Goal: Navigation & Orientation: Find specific page/section

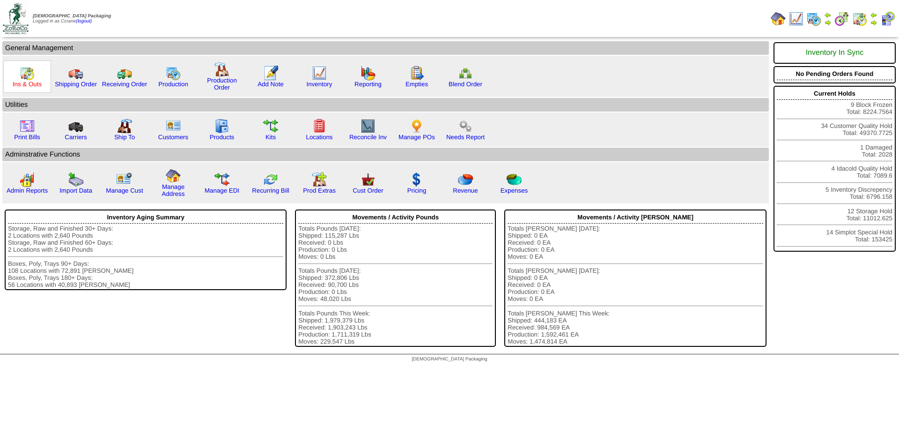
click at [30, 83] on link "Ins & Outs" at bounding box center [27, 84] width 29 height 7
click at [424, 135] on link "Manage POs" at bounding box center [417, 136] width 37 height 7
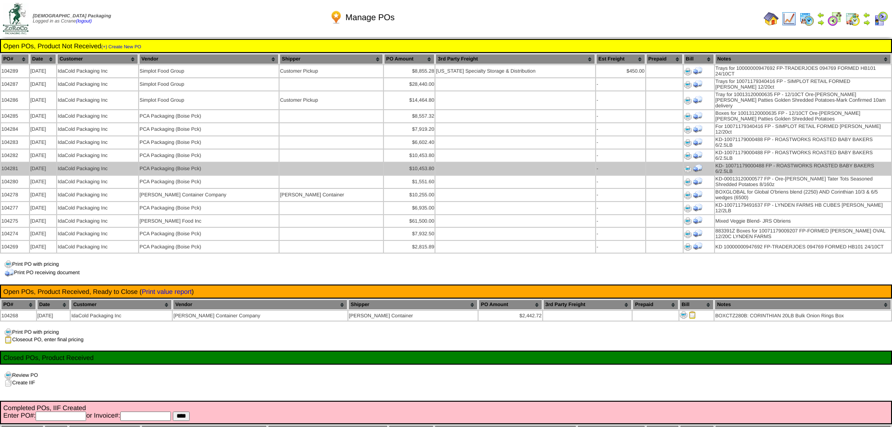
click at [10, 163] on td "104281" at bounding box center [15, 169] width 28 height 12
copy td "104281"
click at [684, 165] on img at bounding box center [687, 168] width 7 height 7
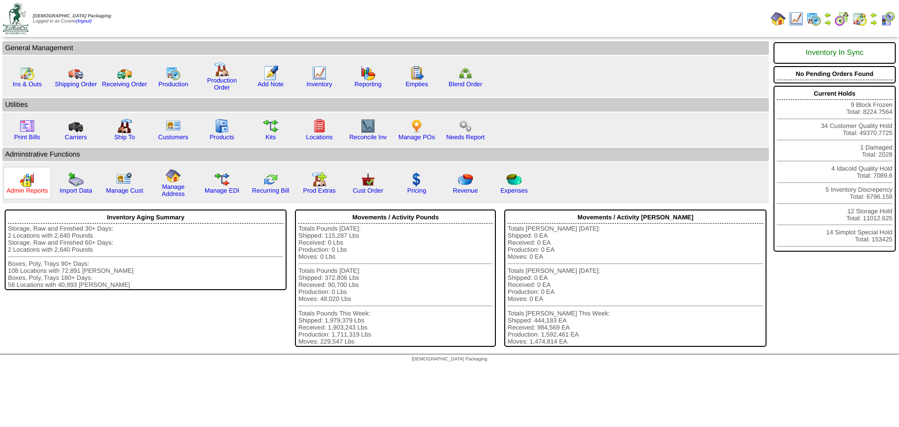
click at [37, 192] on link "Admin Reports" at bounding box center [27, 190] width 41 height 7
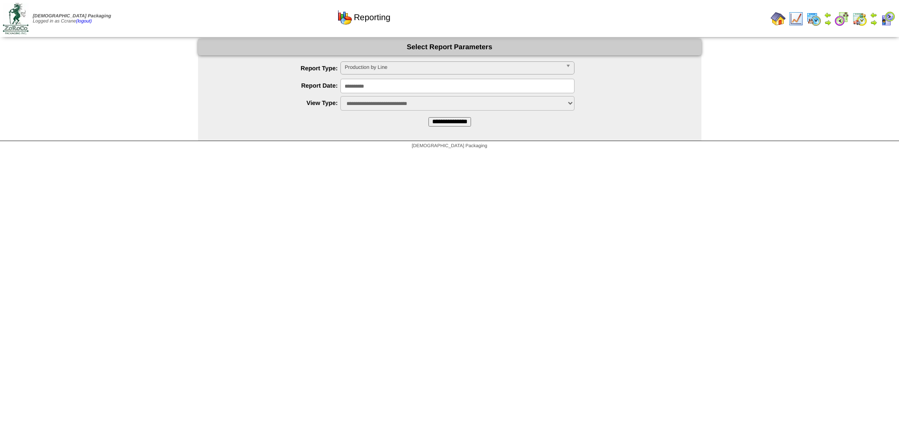
click at [382, 67] on span "Production by Line" at bounding box center [453, 67] width 217 height 11
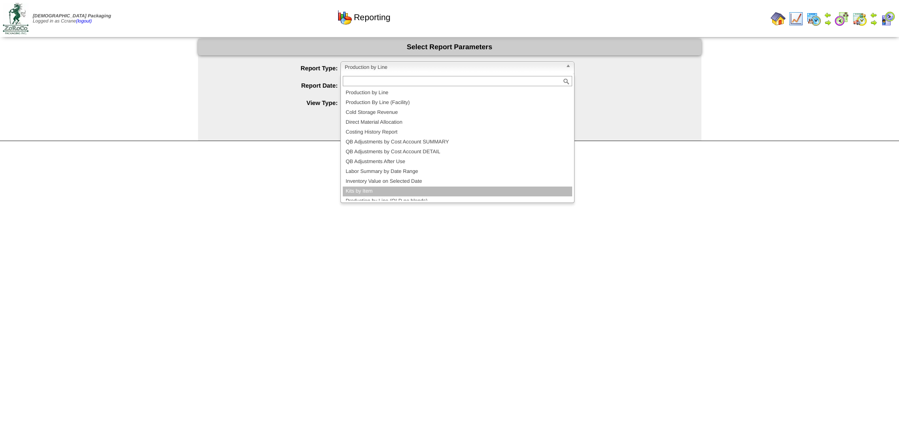
click at [418, 187] on li "Kits by Item" at bounding box center [458, 191] width 230 height 10
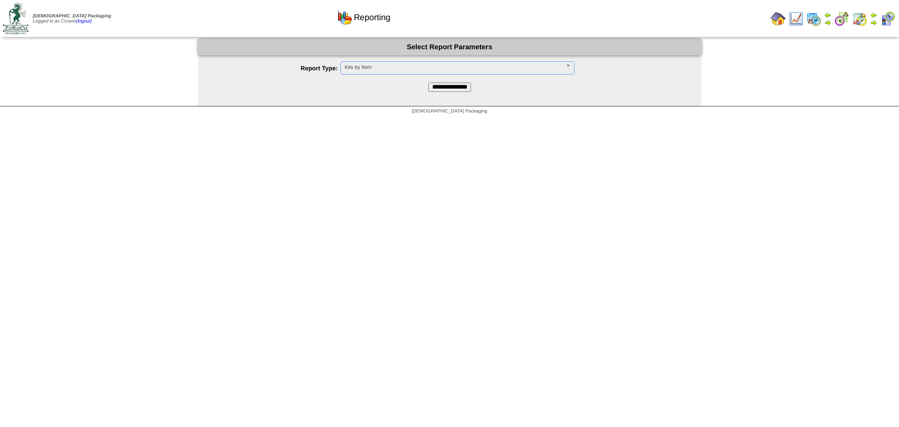
click at [443, 88] on input "**********" at bounding box center [450, 86] width 43 height 9
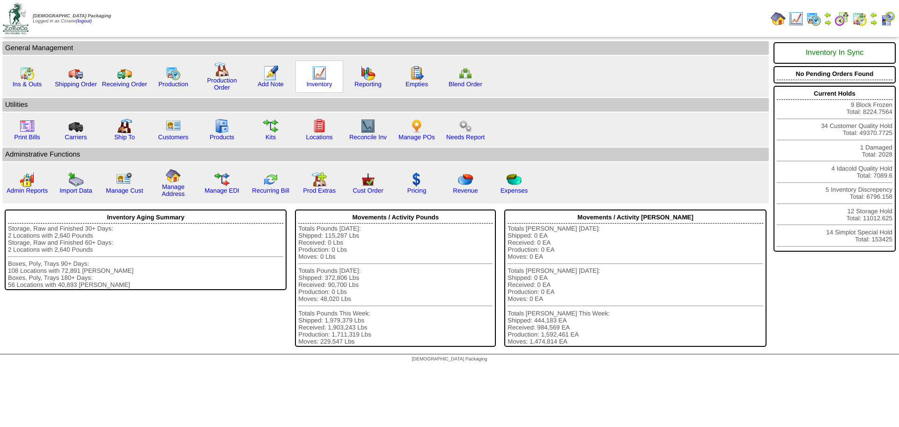
click at [327, 89] on div "Inventory" at bounding box center [320, 76] width 48 height 32
click at [327, 86] on link "Inventory" at bounding box center [320, 84] width 26 height 7
click at [372, 85] on link "Reporting" at bounding box center [368, 84] width 27 height 7
click at [181, 88] on div "Production" at bounding box center [173, 76] width 48 height 32
click at [172, 80] on img at bounding box center [173, 73] width 15 height 15
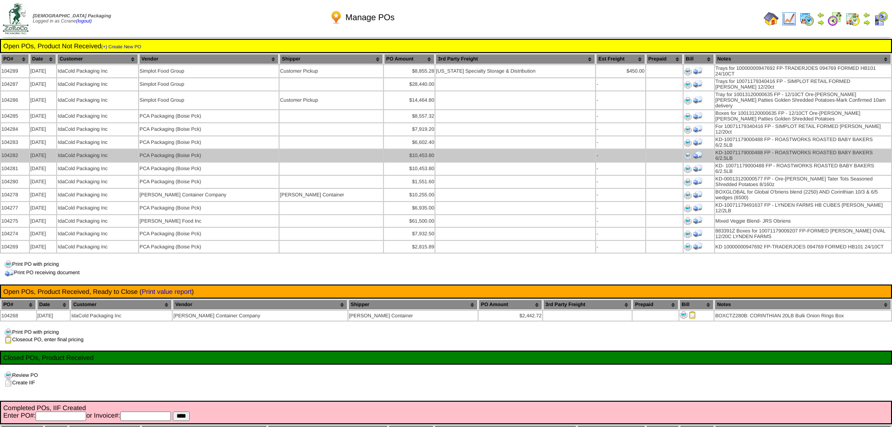
click at [684, 152] on img at bounding box center [687, 155] width 7 height 7
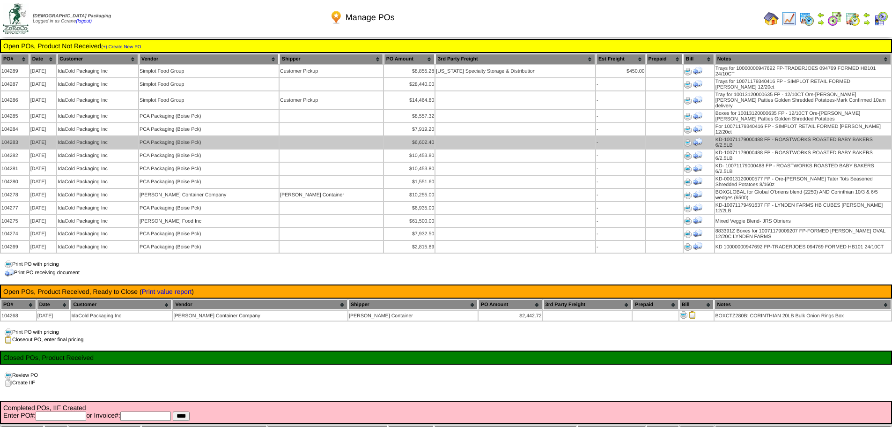
click at [684, 139] on img at bounding box center [687, 142] width 7 height 7
